Goal: Navigation & Orientation: Find specific page/section

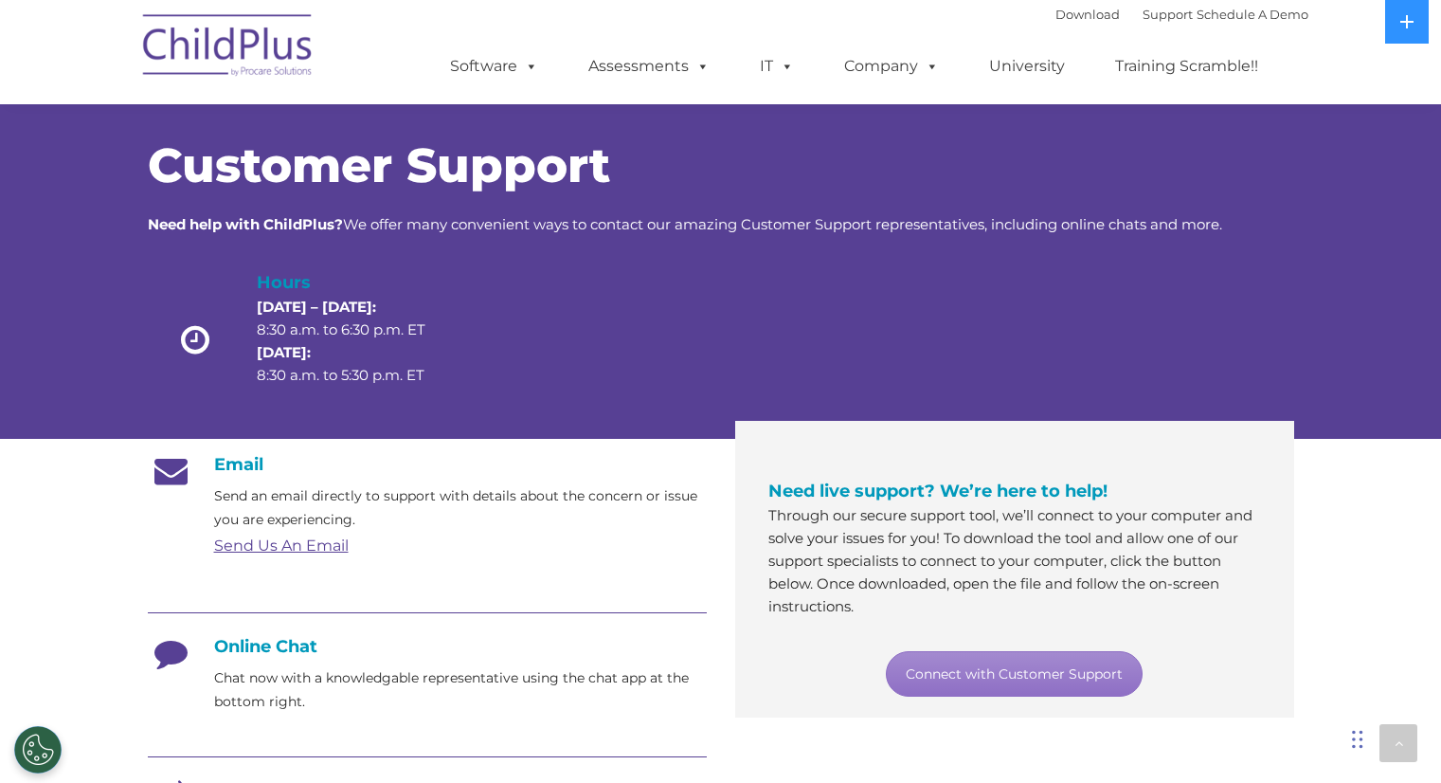
scroll to position [1032, 0]
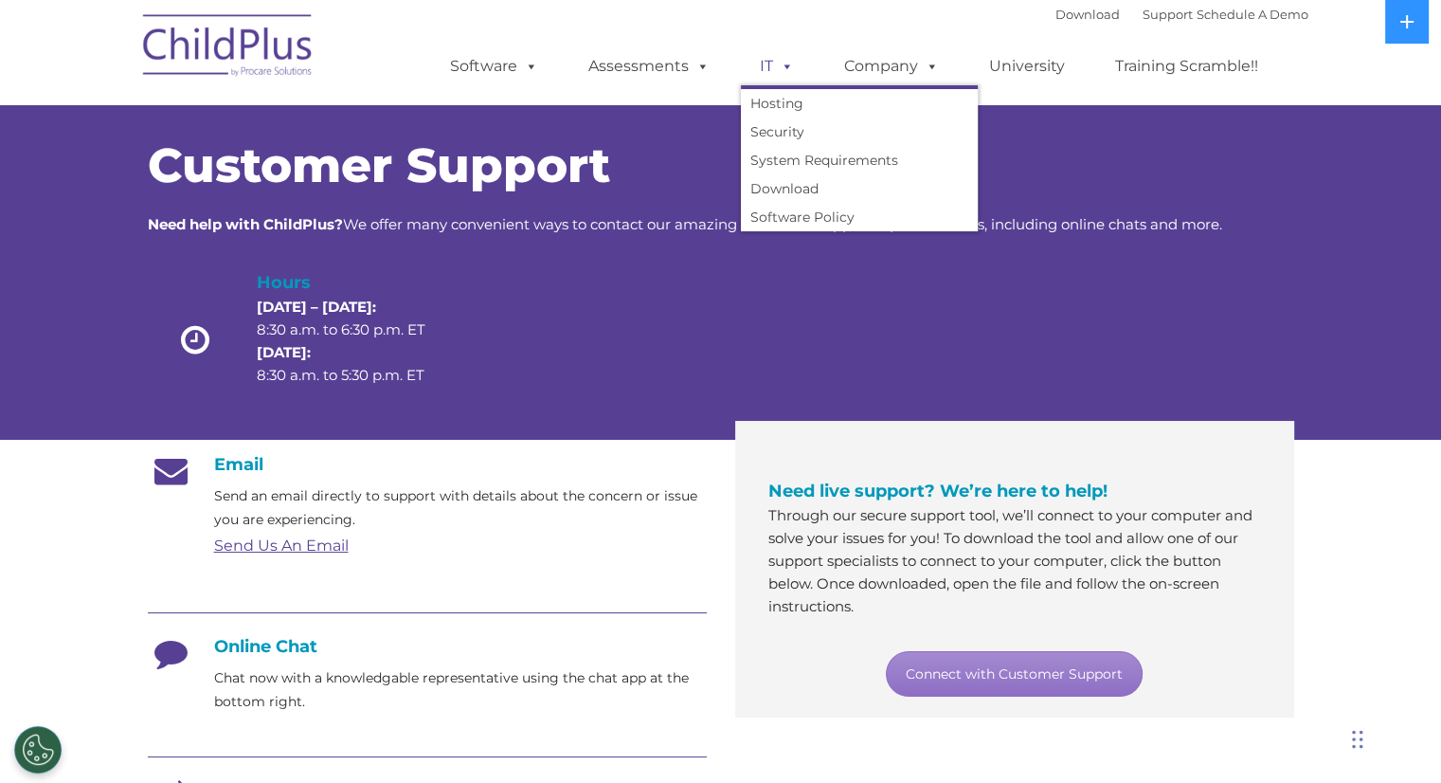
click at [754, 62] on link "IT" at bounding box center [777, 66] width 72 height 38
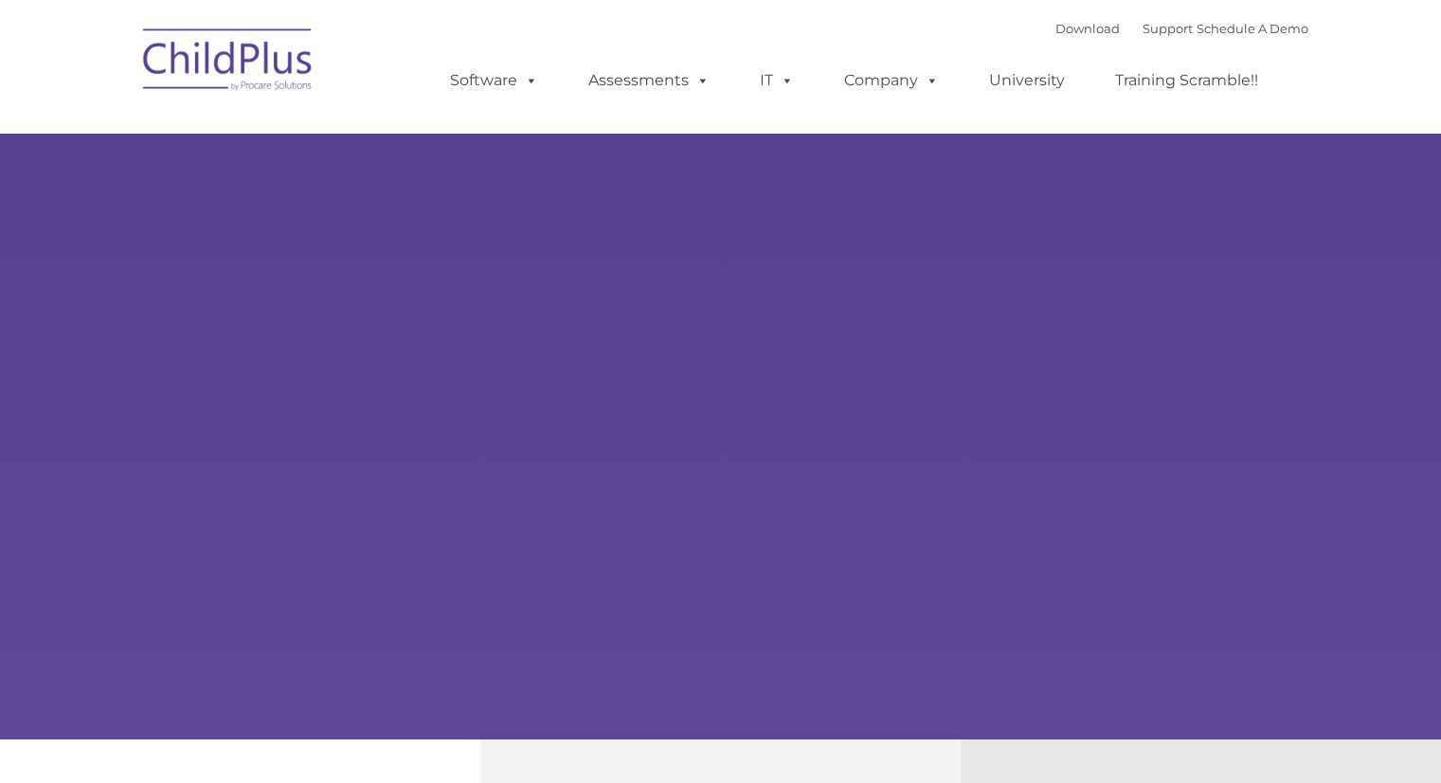
type input ""
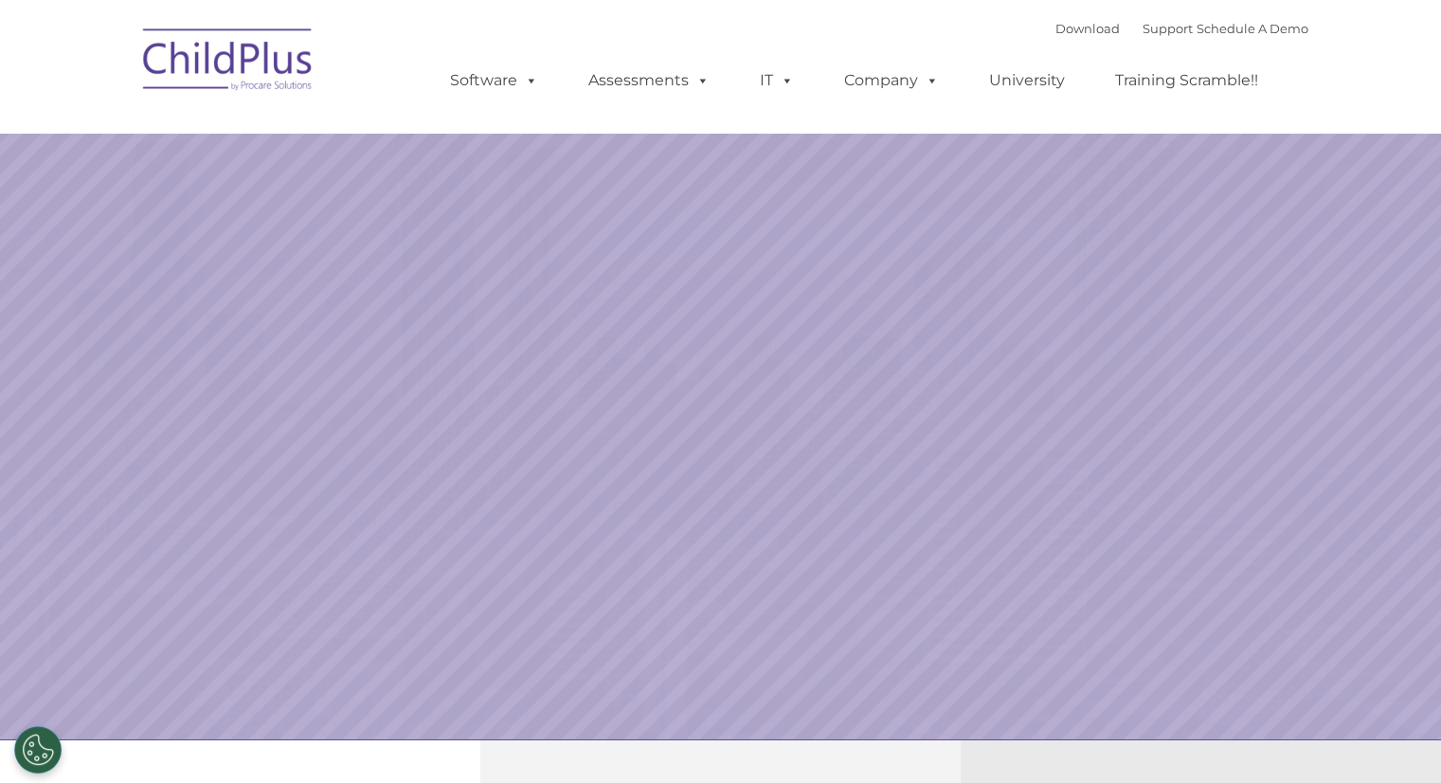
select select "MEDIUM"
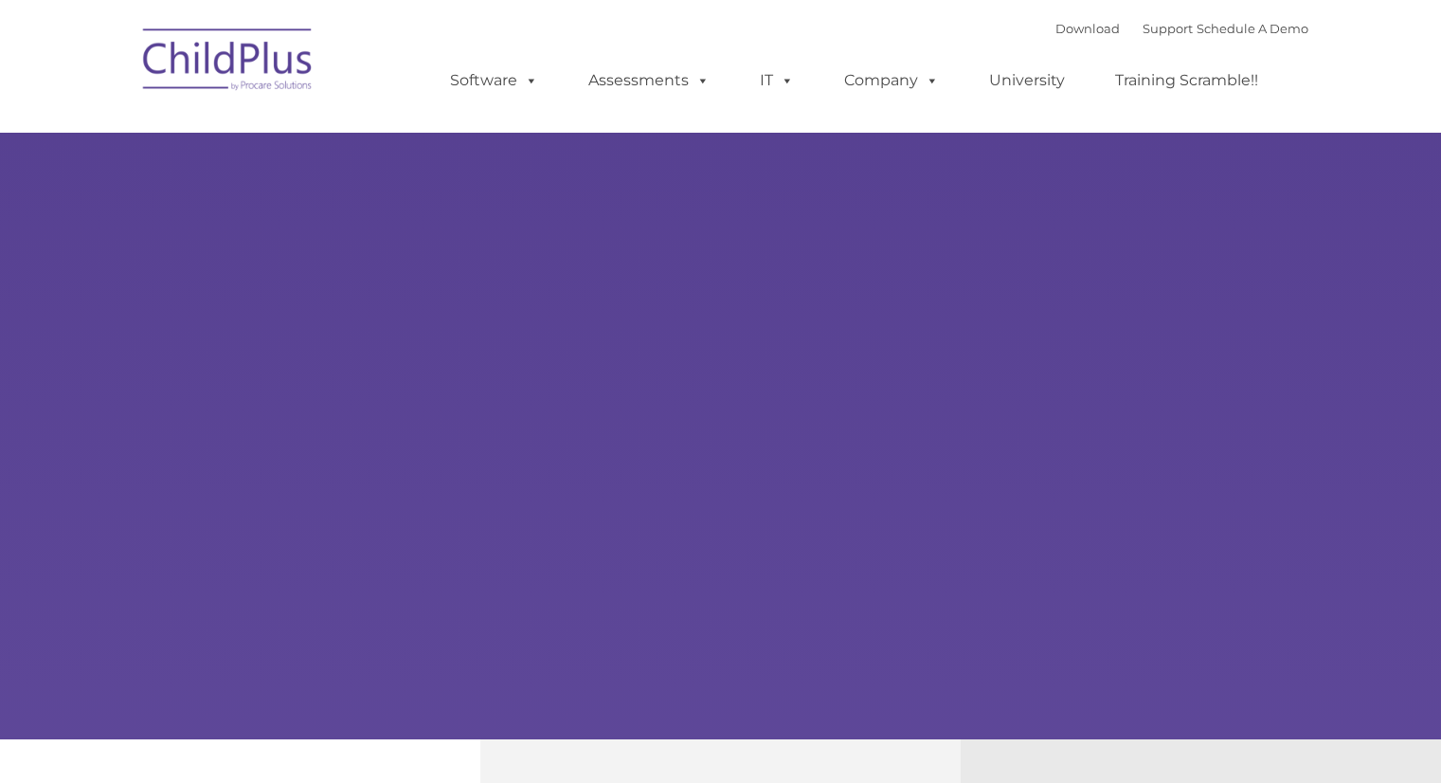
type input ""
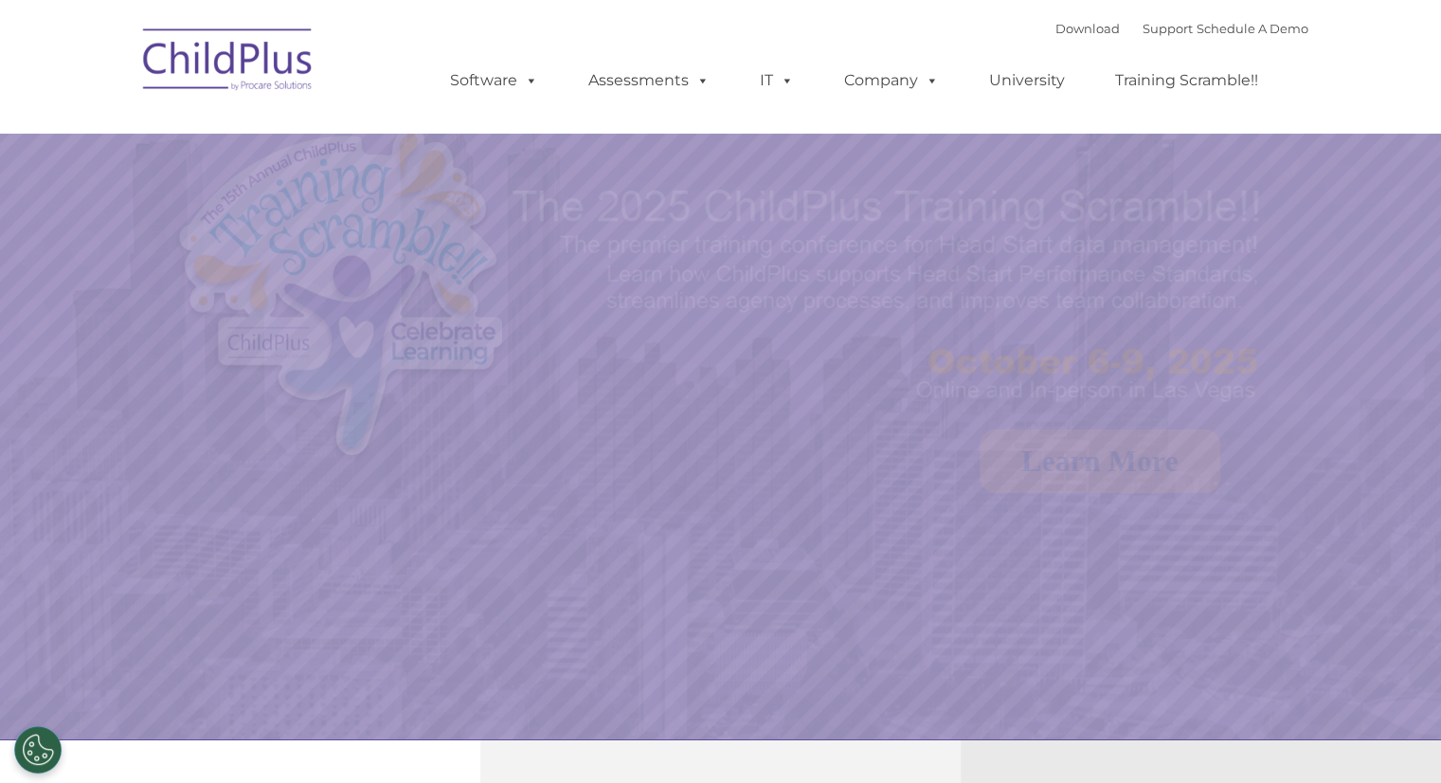
select select "MEDIUM"
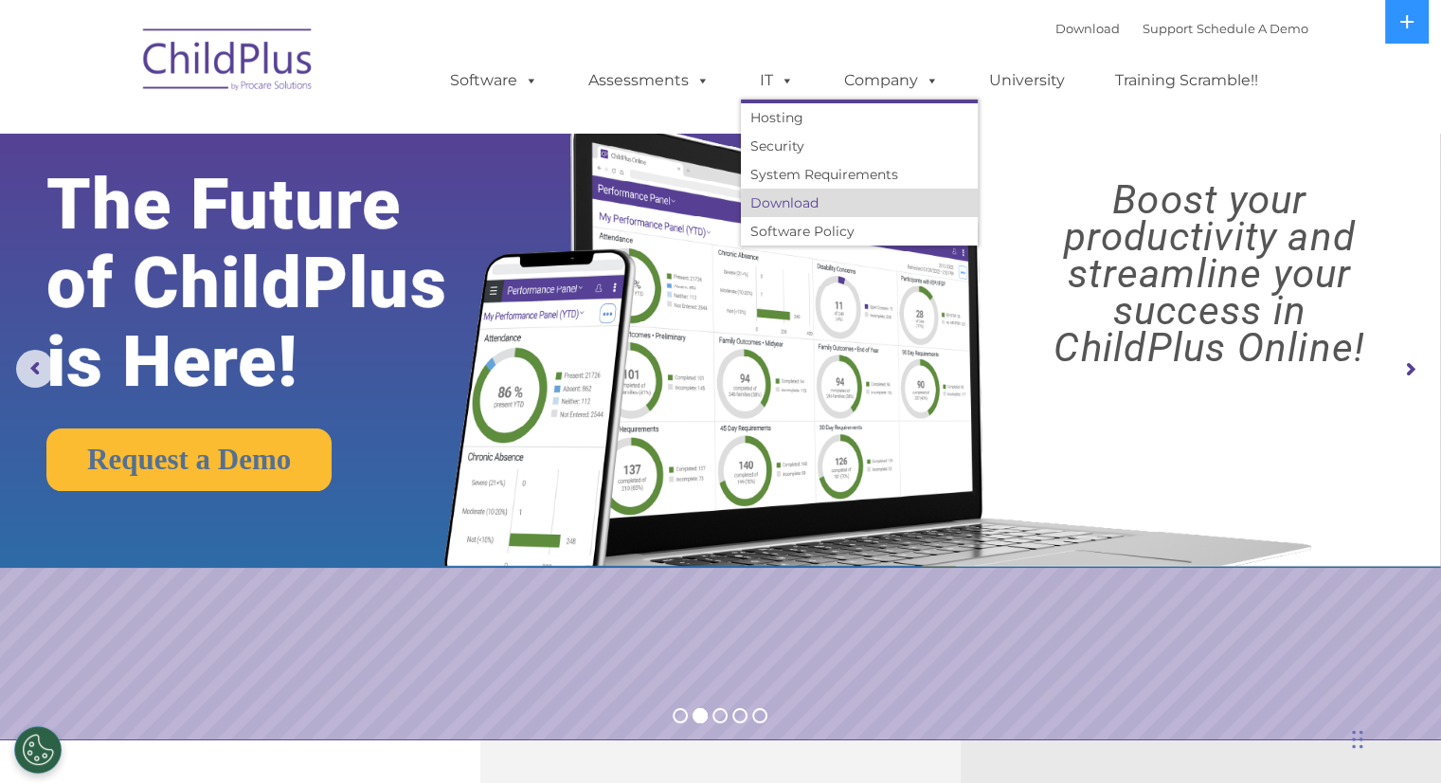
click at [802, 201] on link "Download" at bounding box center [859, 203] width 237 height 28
